Goal: Task Accomplishment & Management: Manage account settings

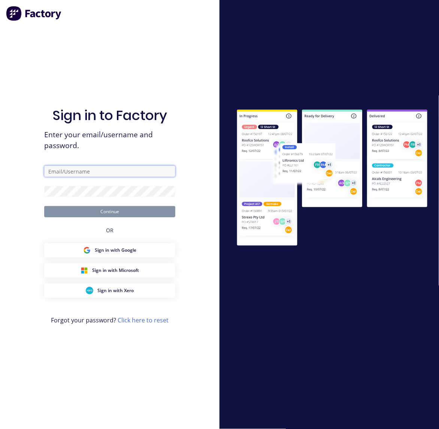
click at [80, 173] on input "text" at bounding box center [109, 171] width 131 height 11
type input "[EMAIL_ADDRESS][DOMAIN_NAME]"
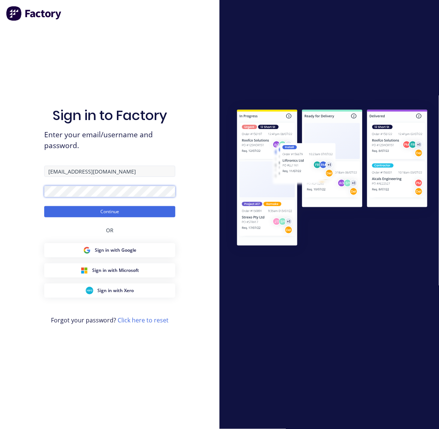
click at [44, 206] on button "Continue" at bounding box center [109, 211] width 131 height 11
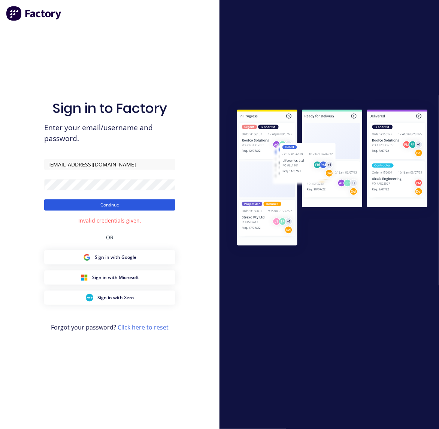
click at [105, 203] on button "Continue" at bounding box center [109, 205] width 131 height 11
click at [30, 180] on div "Sign in to Factory Enter your email/username and password. [EMAIL_ADDRESS][DOMA…" at bounding box center [109, 214] width 219 height 429
click at [44, 200] on button "Continue" at bounding box center [109, 205] width 131 height 11
